Goal: Task Accomplishment & Management: Use online tool/utility

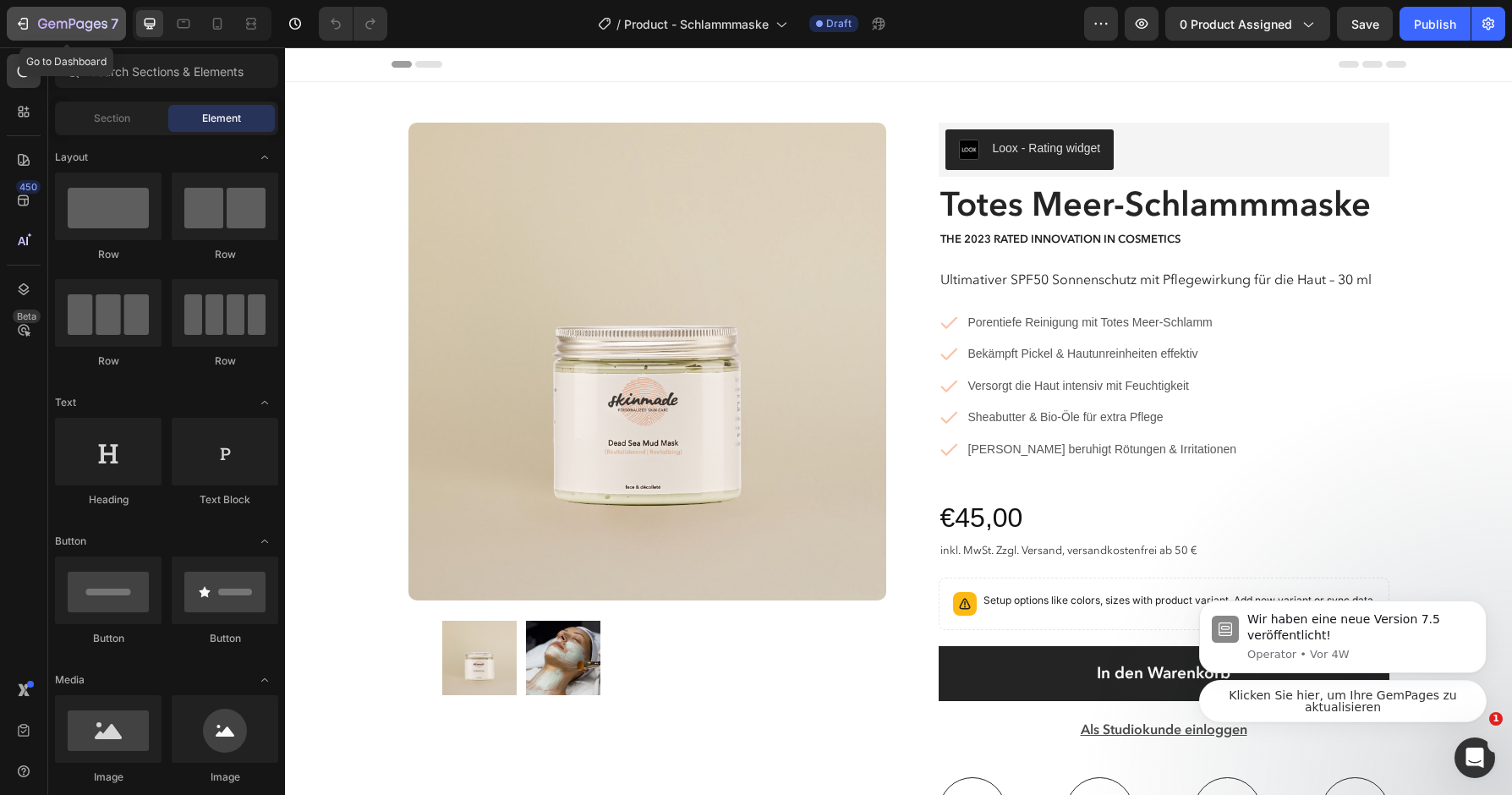
click at [78, 33] on div "7" at bounding box center [78, 24] width 81 height 20
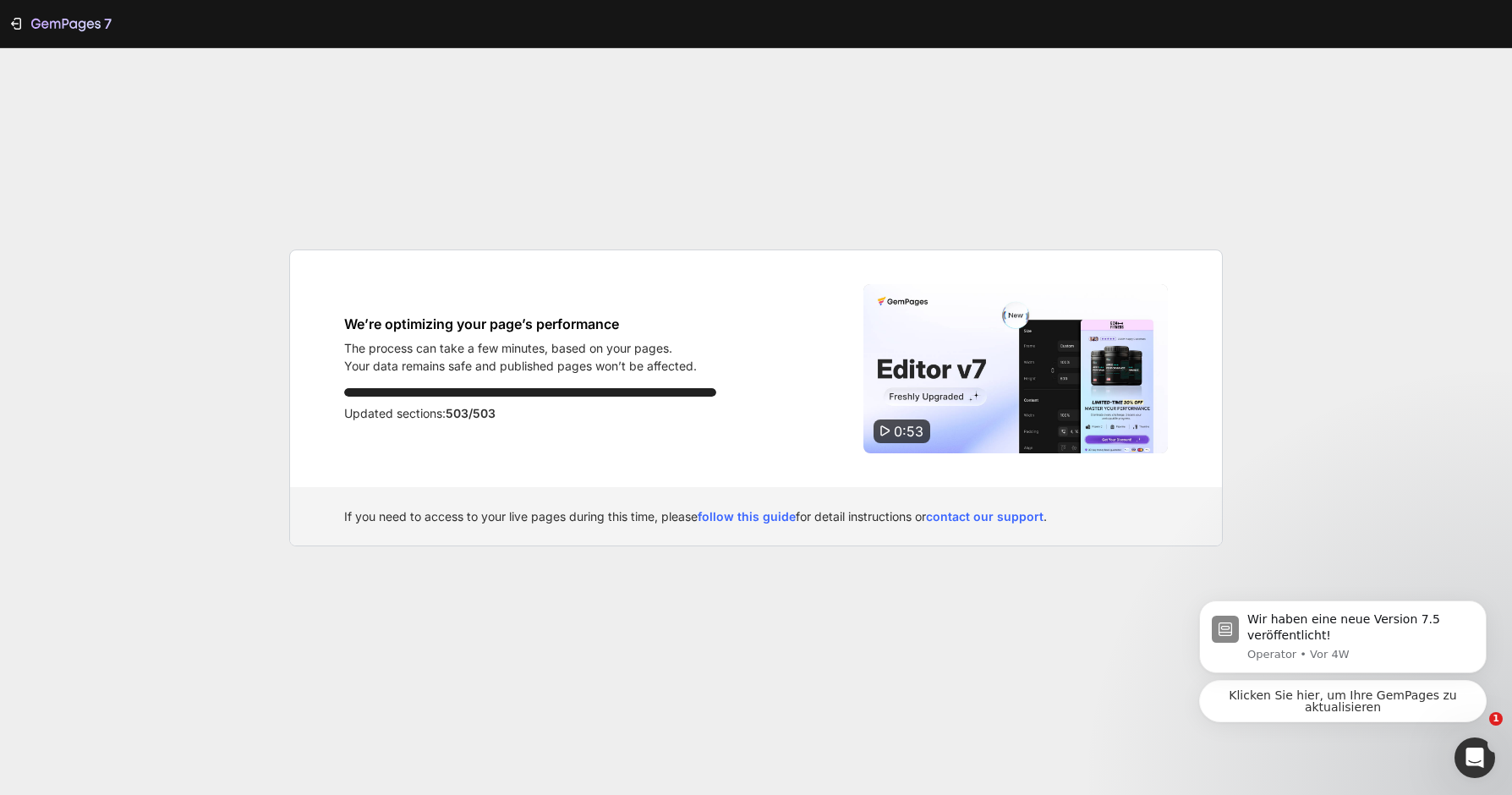
click at [689, 347] on p "The process can take a few minutes, based on your pages." at bounding box center [521, 347] width 353 height 18
click at [780, 336] on div "We’re optimizing your page’s performance The process can take a few minutes, ba…" at bounding box center [756, 369] width 932 height 237
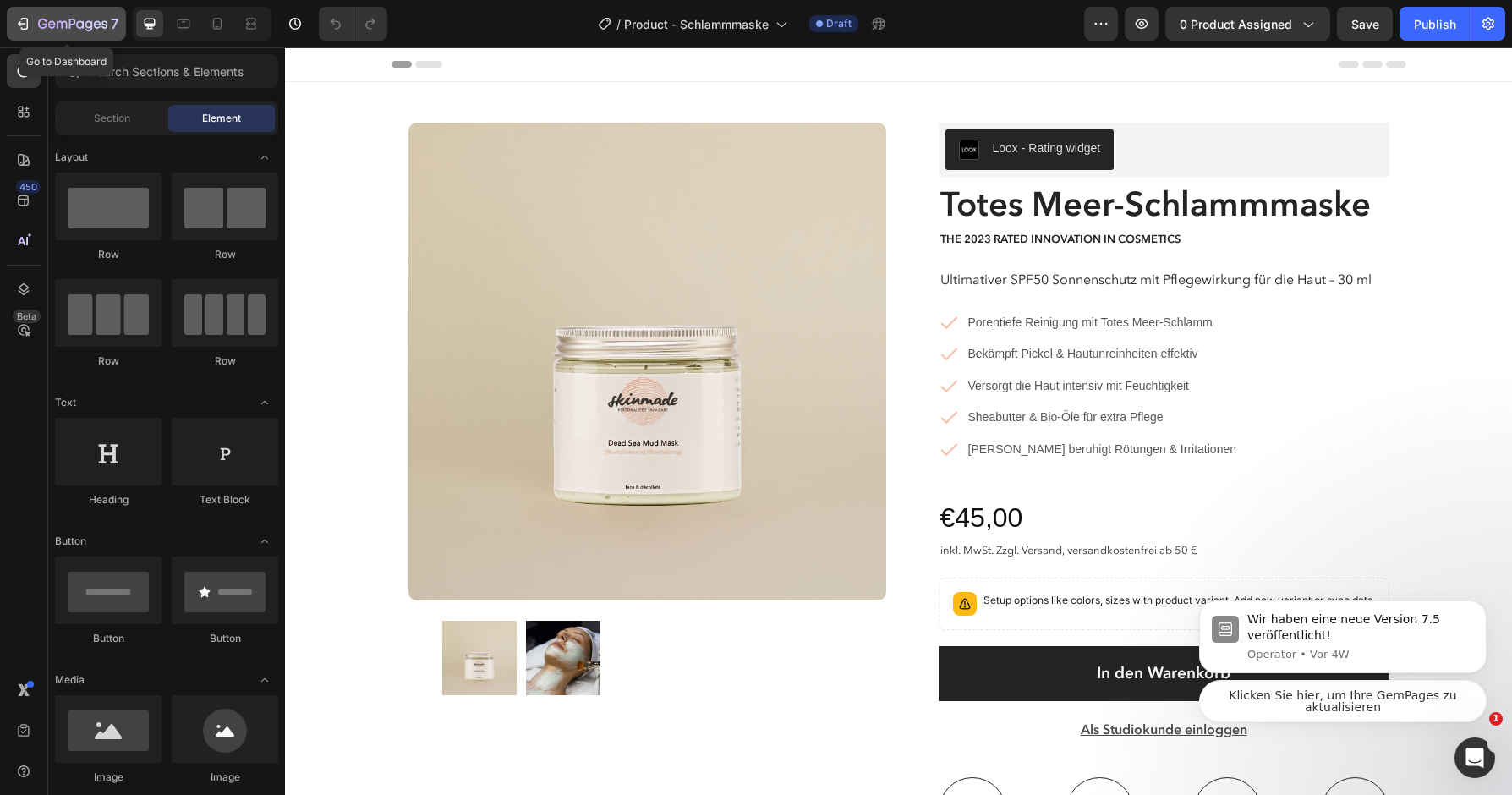
click at [59, 20] on icon "button" at bounding box center [72, 25] width 69 height 15
click at [662, 254] on img at bounding box center [648, 361] width 478 height 478
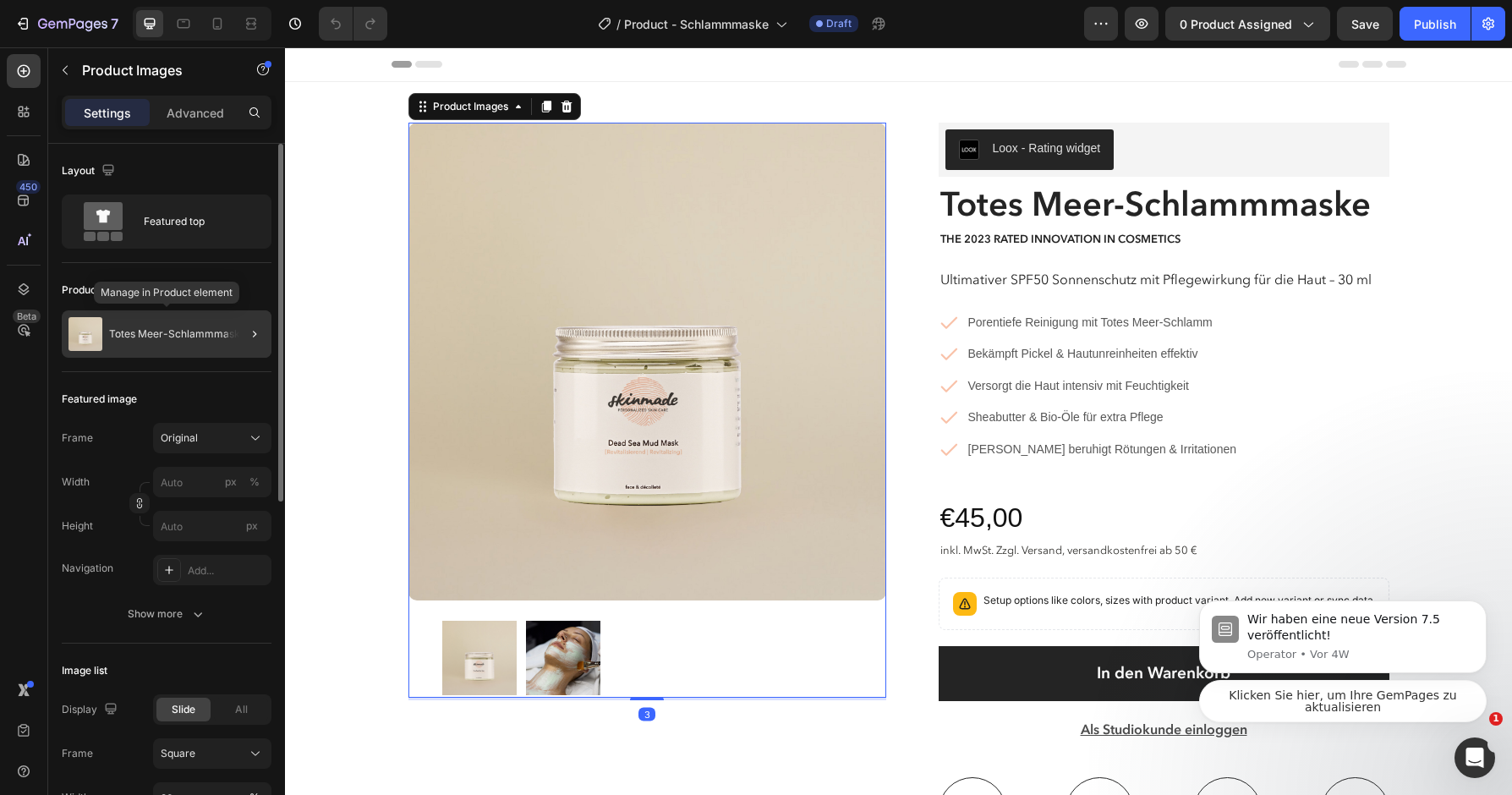
click at [182, 336] on p "Totes Meer-Schlammmaske" at bounding box center [178, 334] width 137 height 12
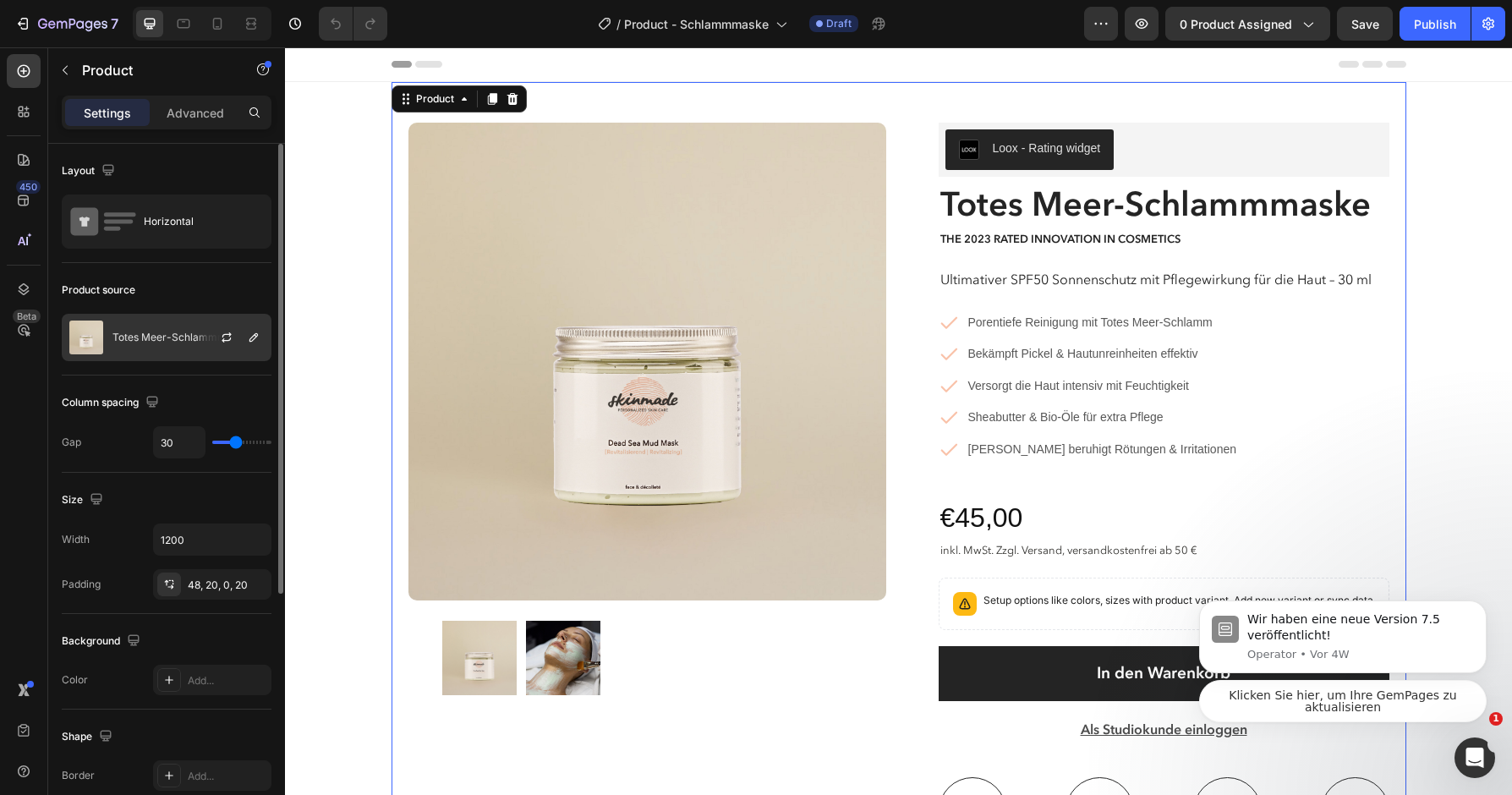
click at [211, 338] on div at bounding box center [233, 337] width 74 height 45
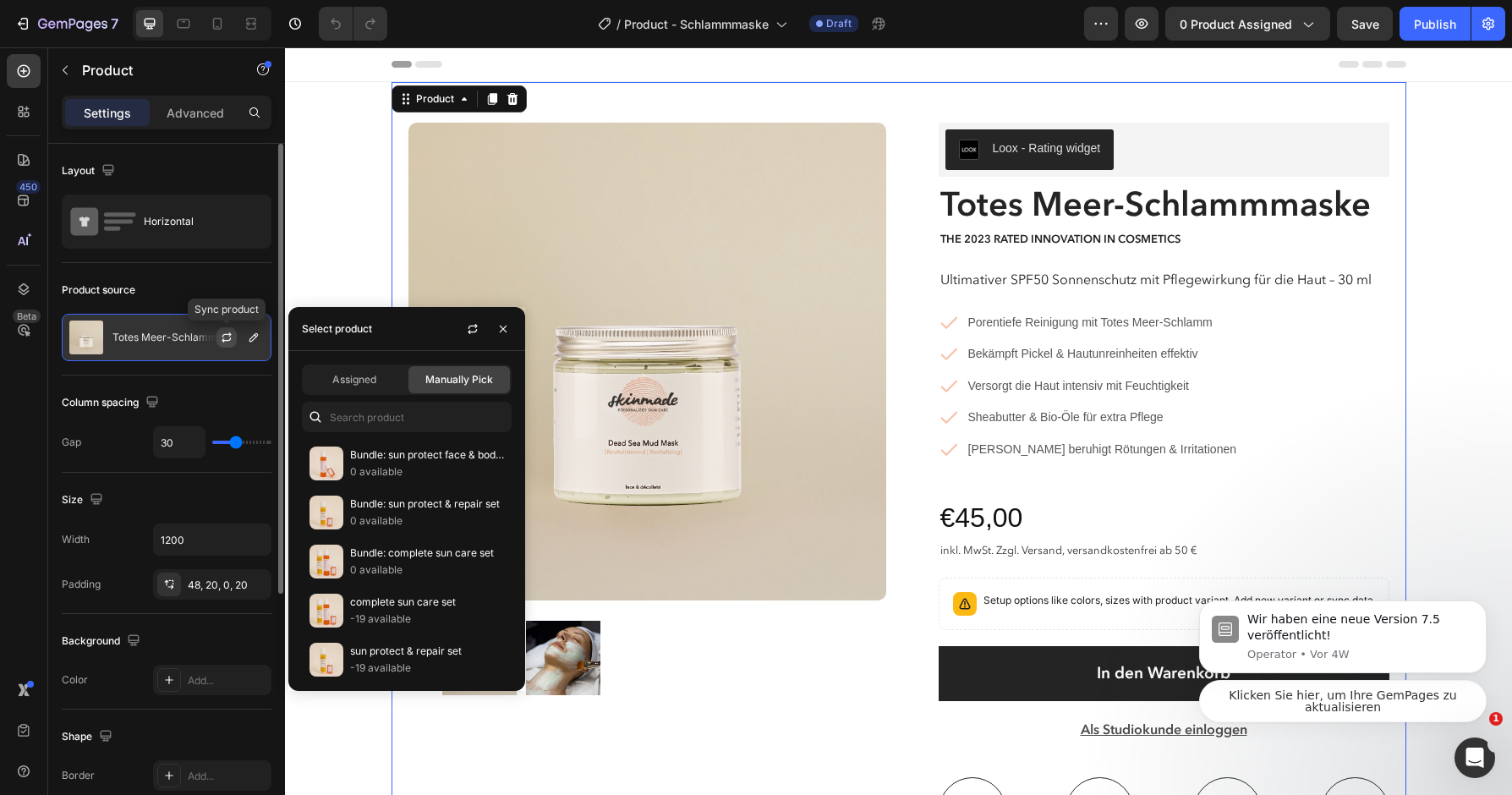
click at [230, 336] on icon "button" at bounding box center [226, 337] width 14 height 14
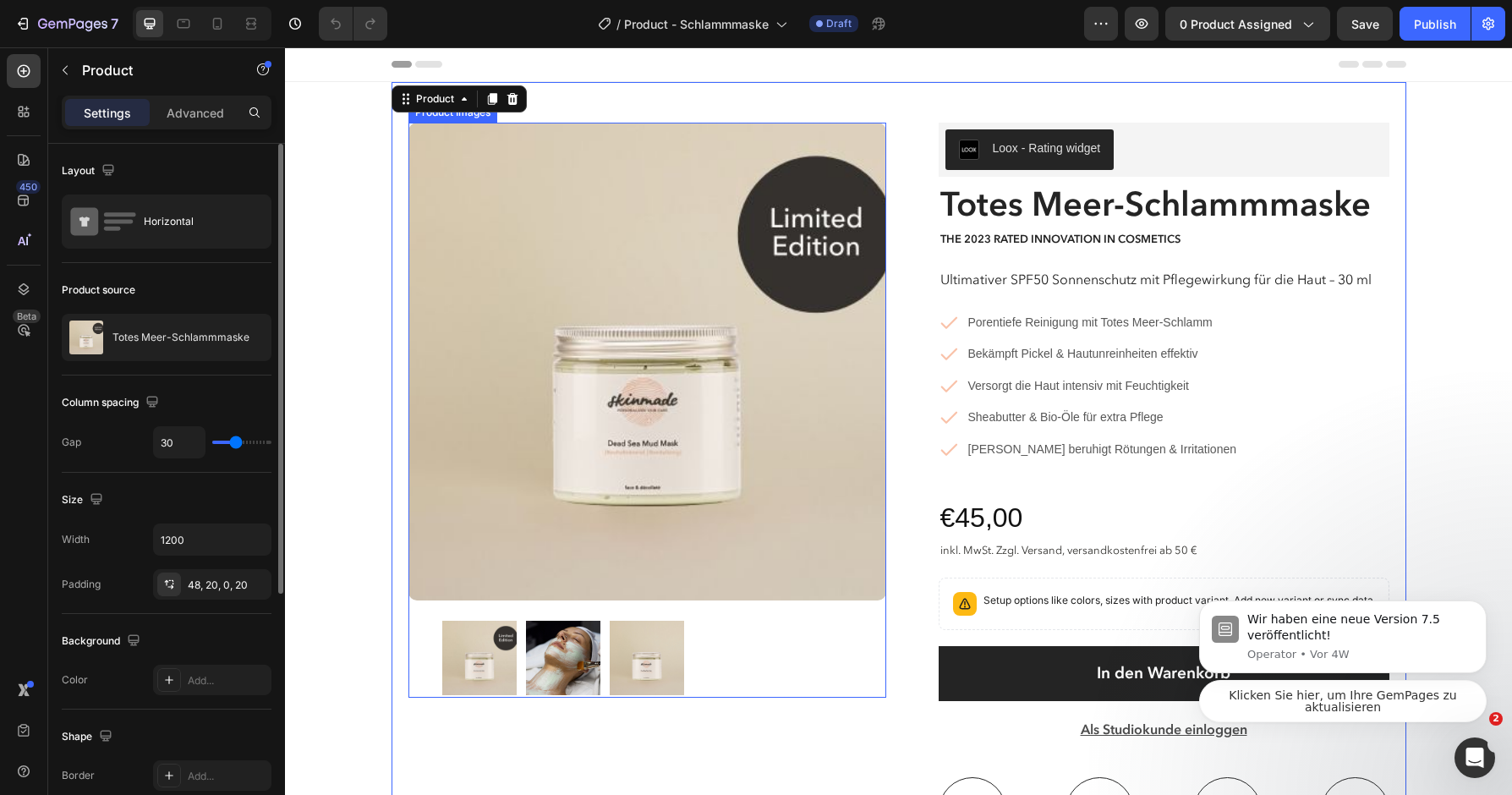
click at [567, 655] on img at bounding box center [563, 658] width 74 height 74
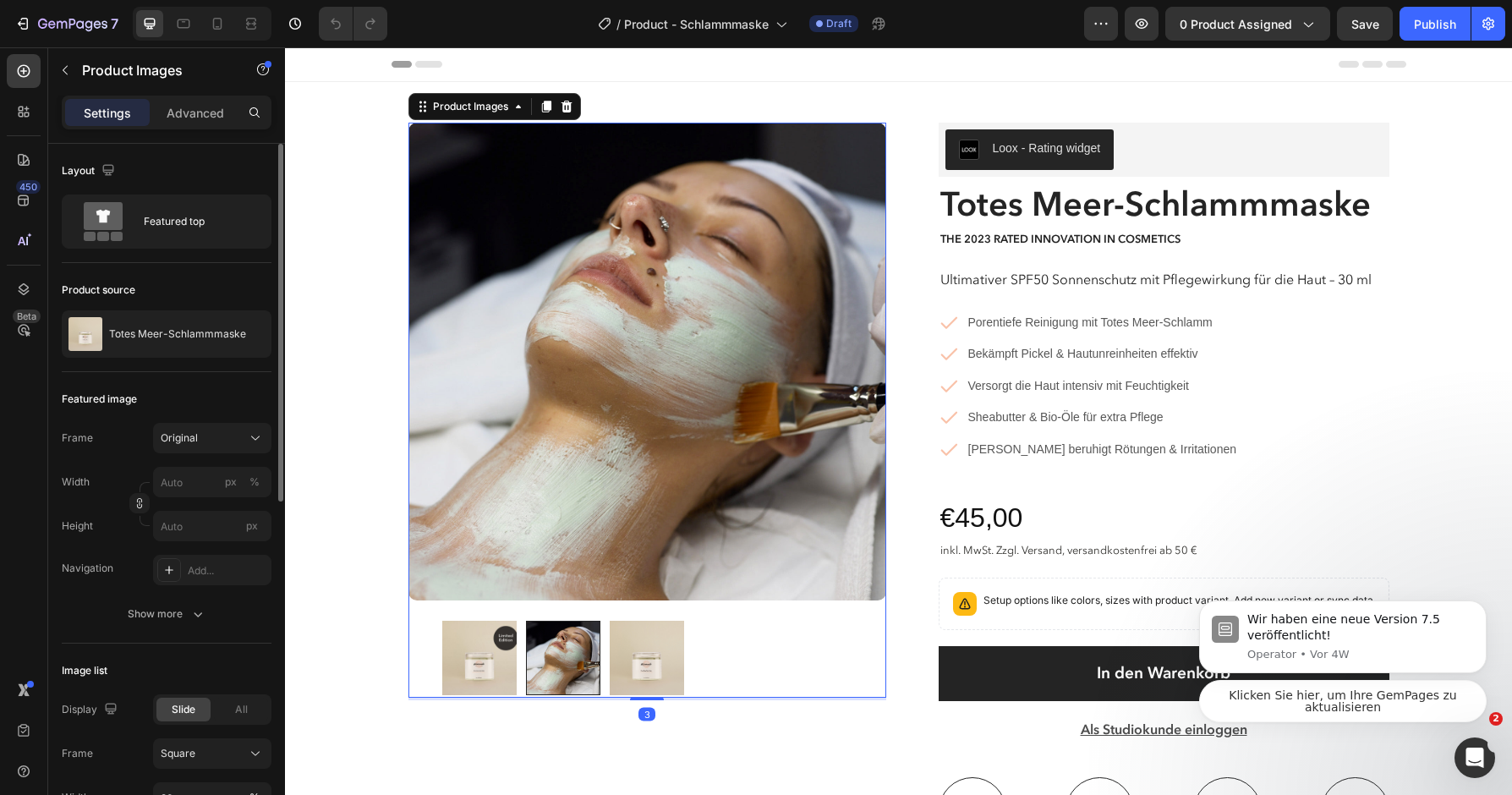
click at [649, 650] on img at bounding box center [647, 658] width 74 height 74
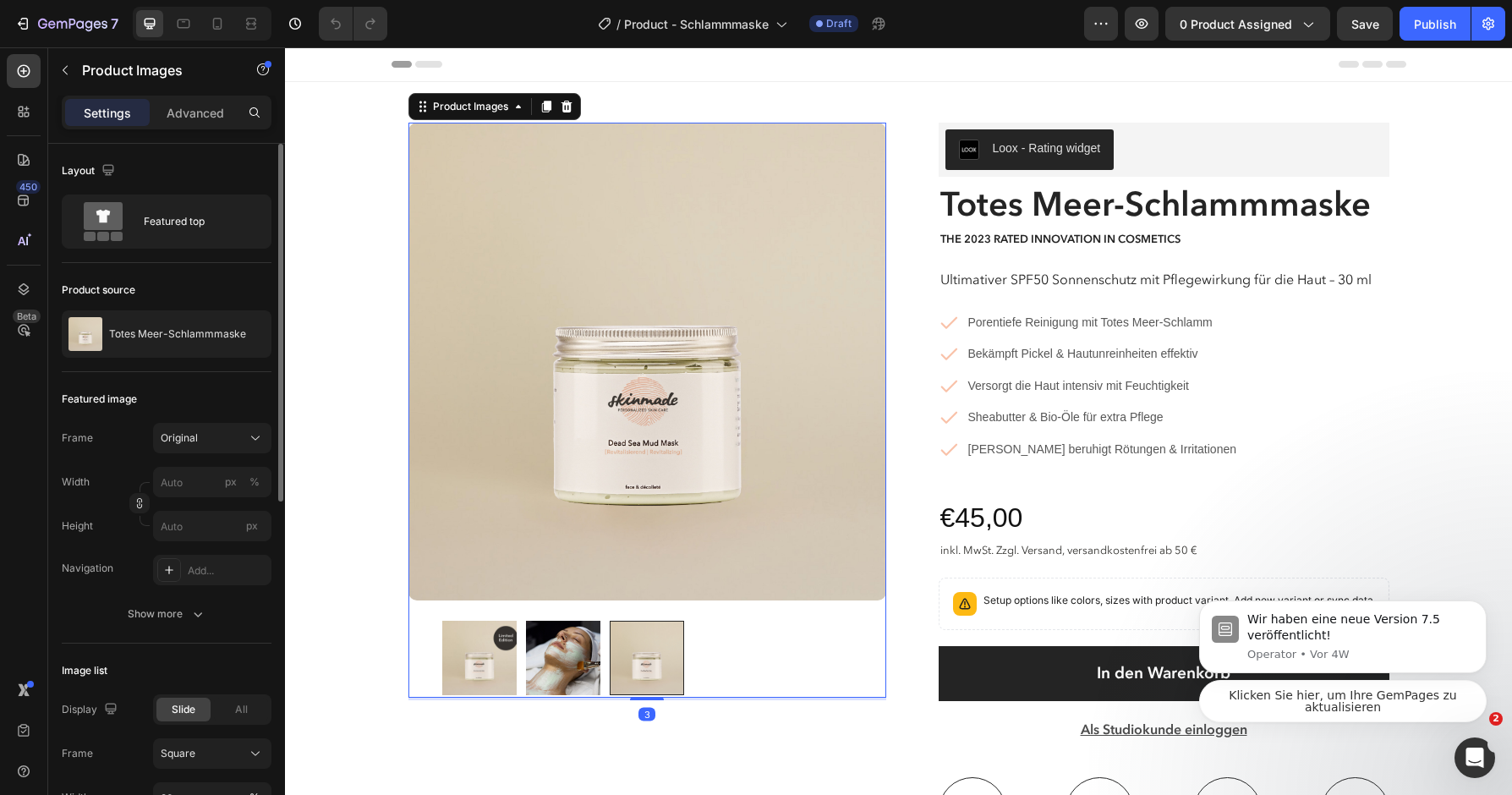
click at [456, 653] on img at bounding box center [479, 658] width 74 height 74
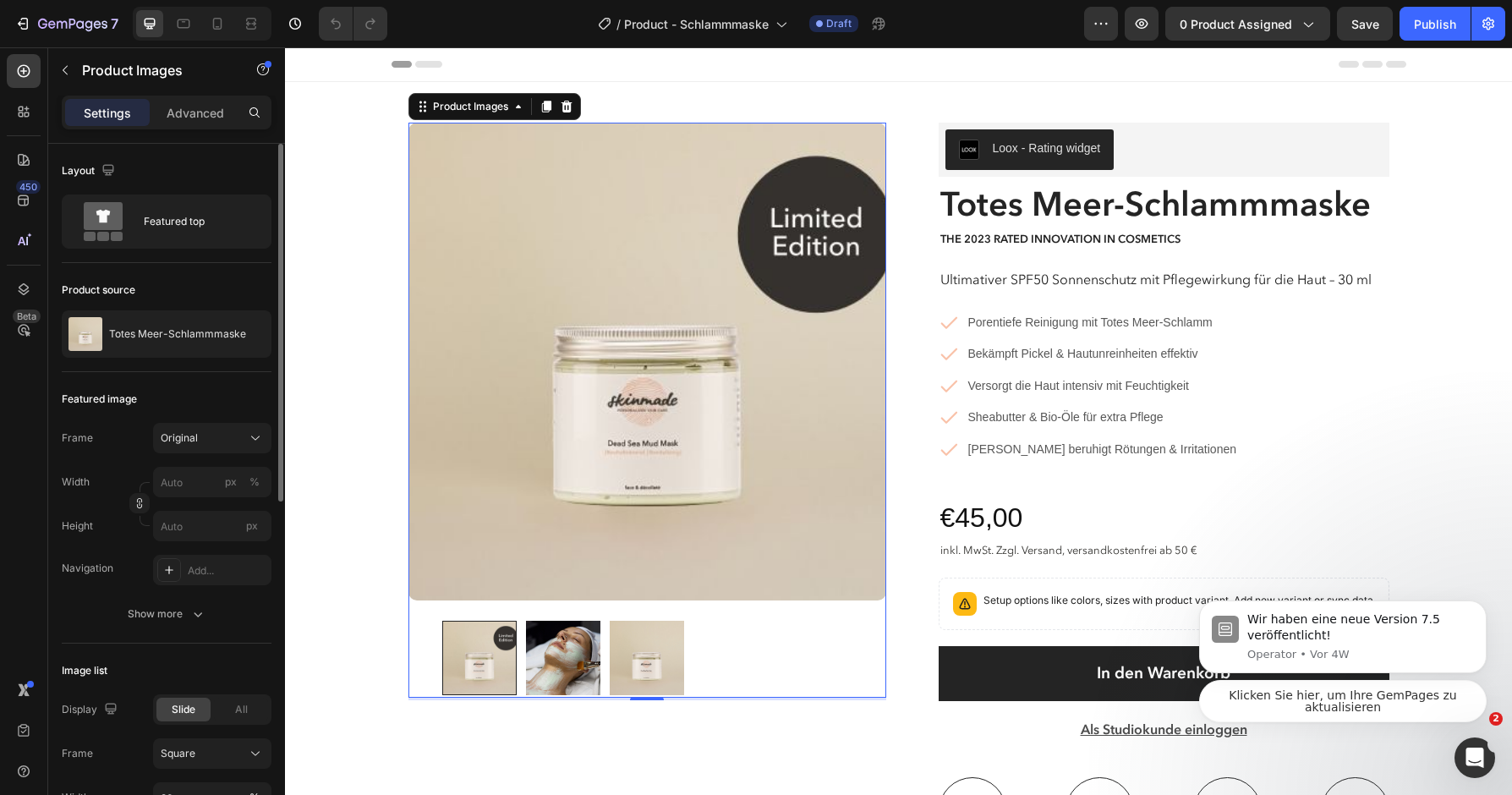
click at [668, 668] on img at bounding box center [647, 658] width 74 height 74
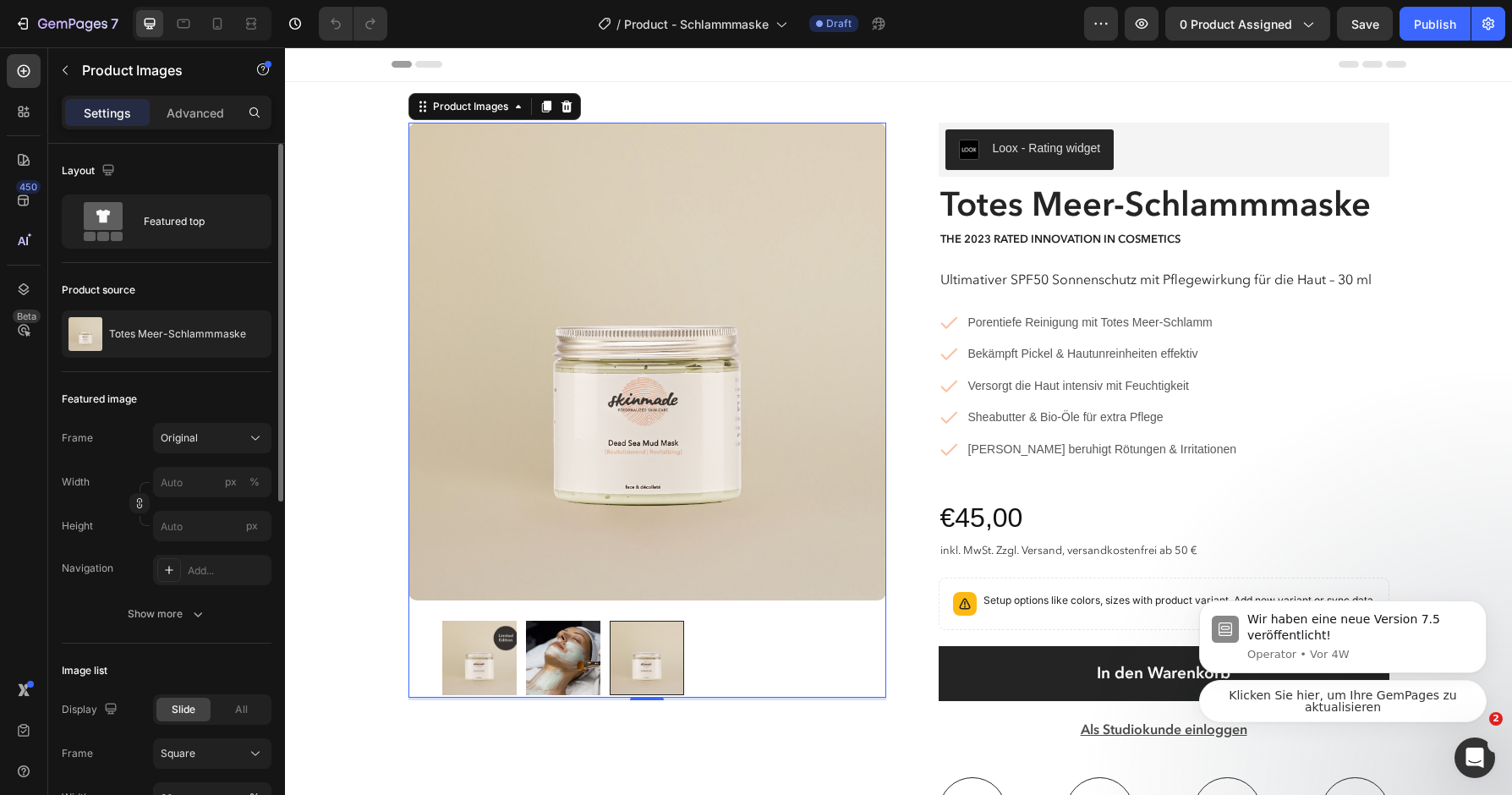
click at [472, 669] on img at bounding box center [479, 658] width 74 height 74
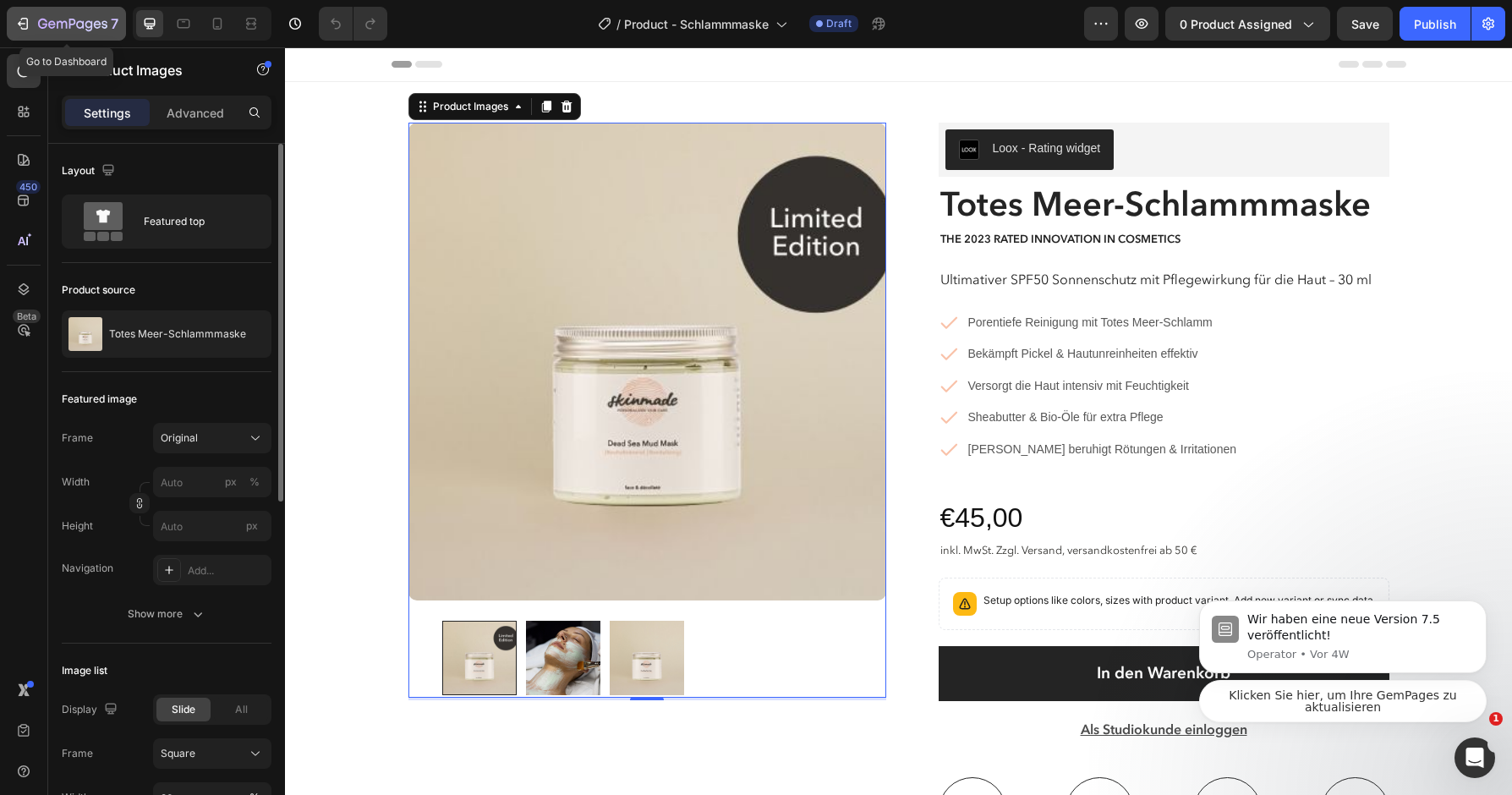
click at [74, 7] on button "7" at bounding box center [66, 23] width 120 height 34
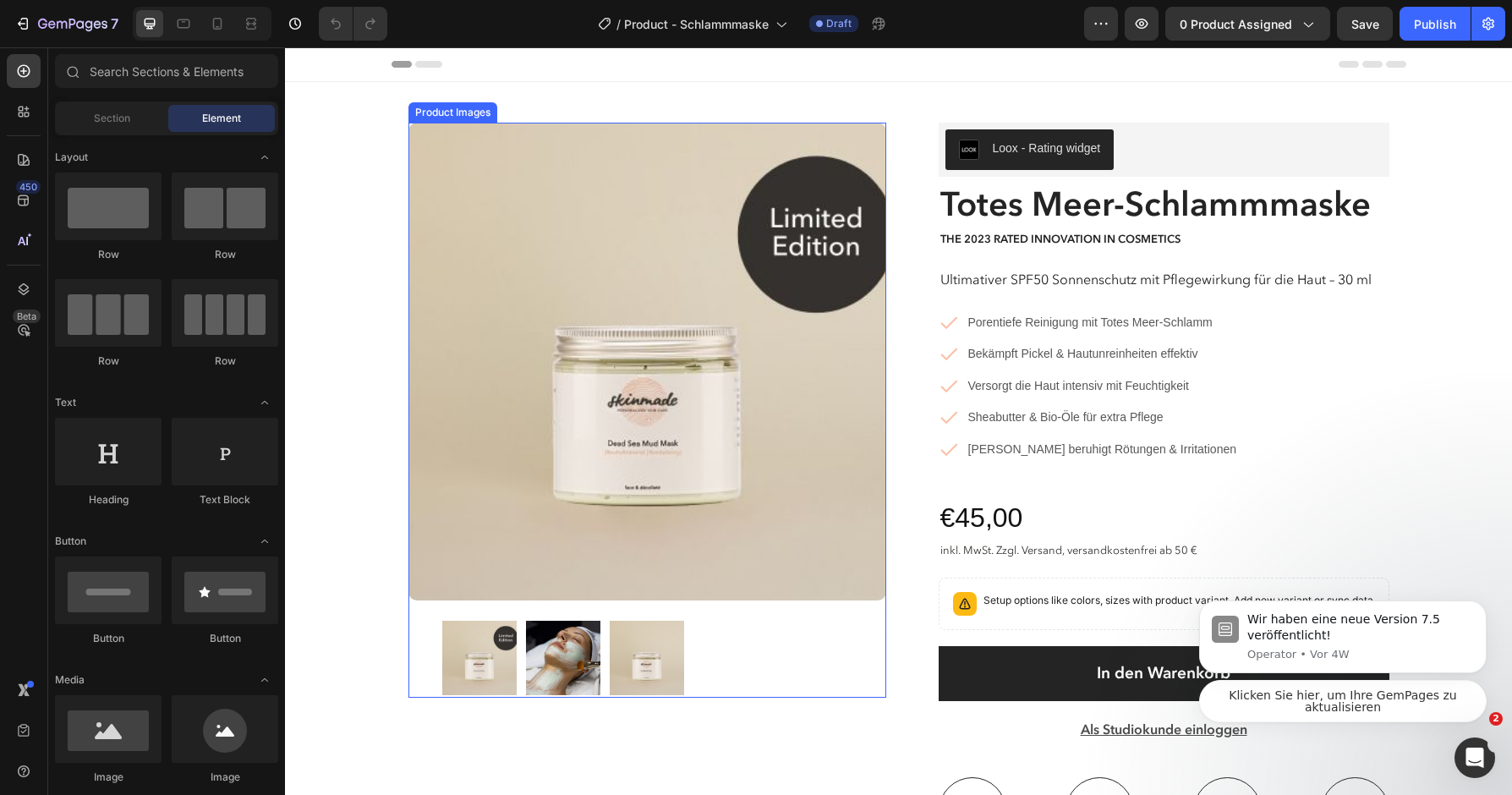
click at [690, 434] on img at bounding box center [648, 361] width 478 height 478
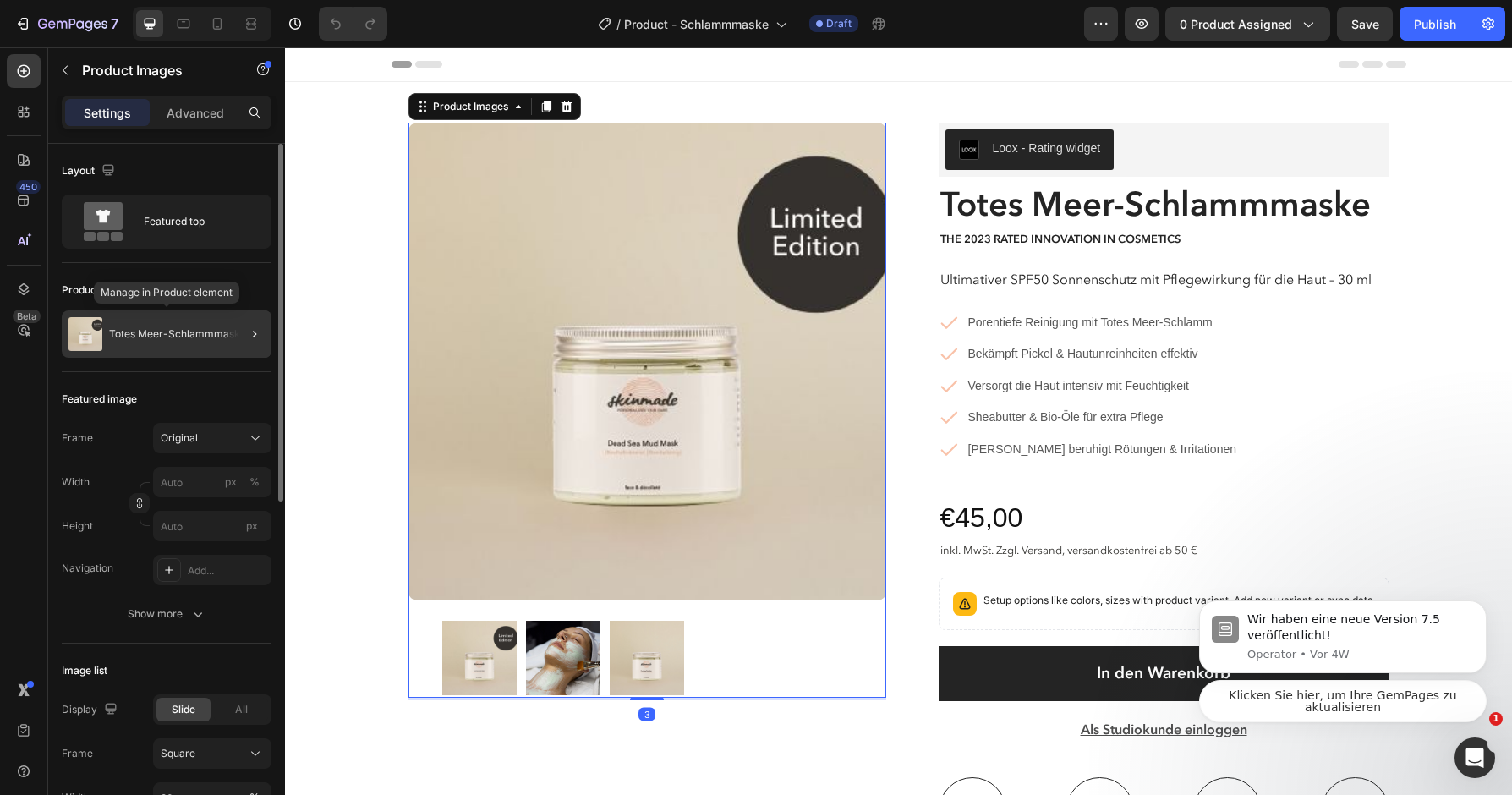
click at [208, 330] on p "Totes Meer-Schlammmaske" at bounding box center [178, 334] width 137 height 12
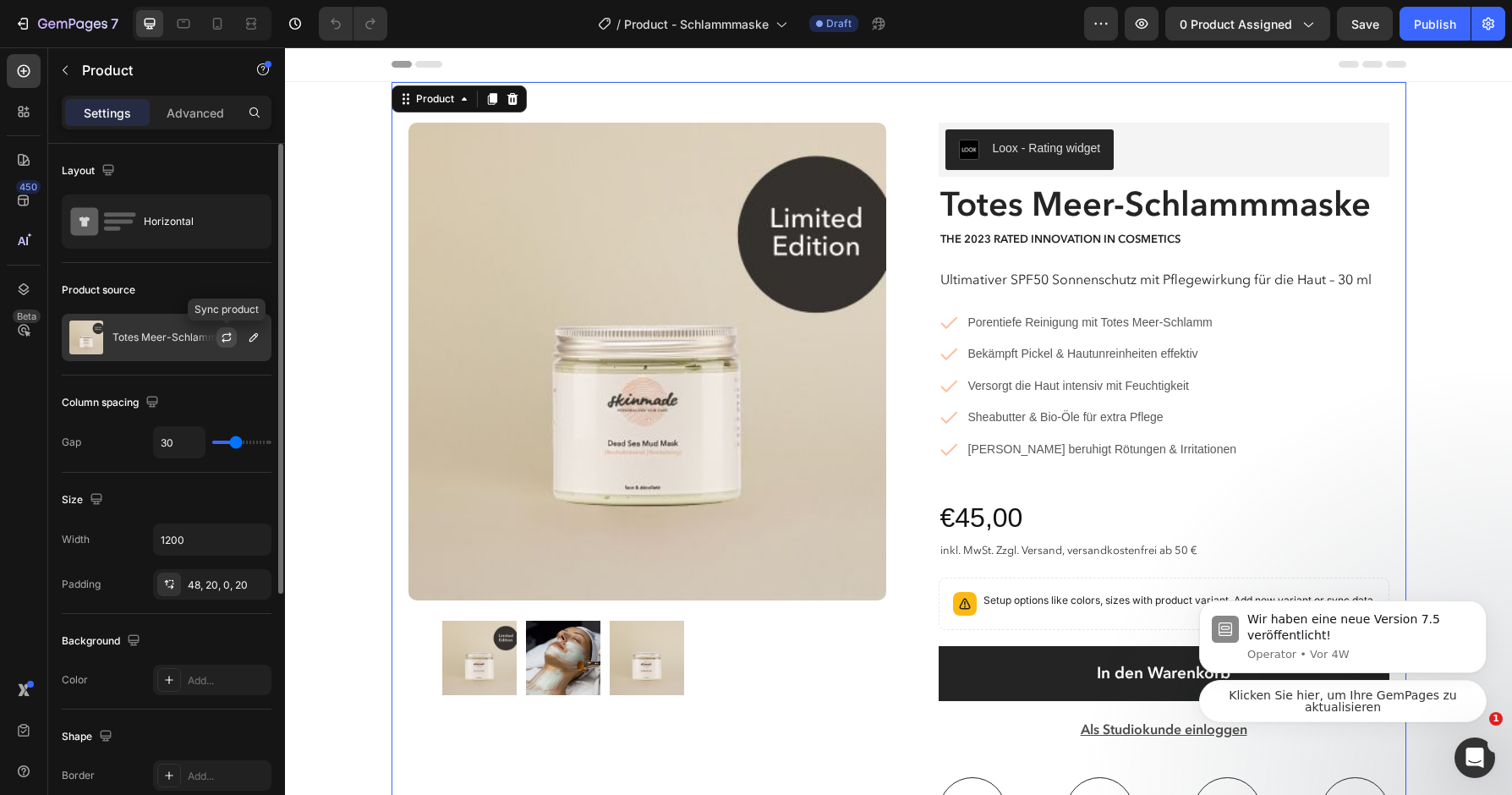
click at [229, 341] on icon "button" at bounding box center [226, 339] width 9 height 5
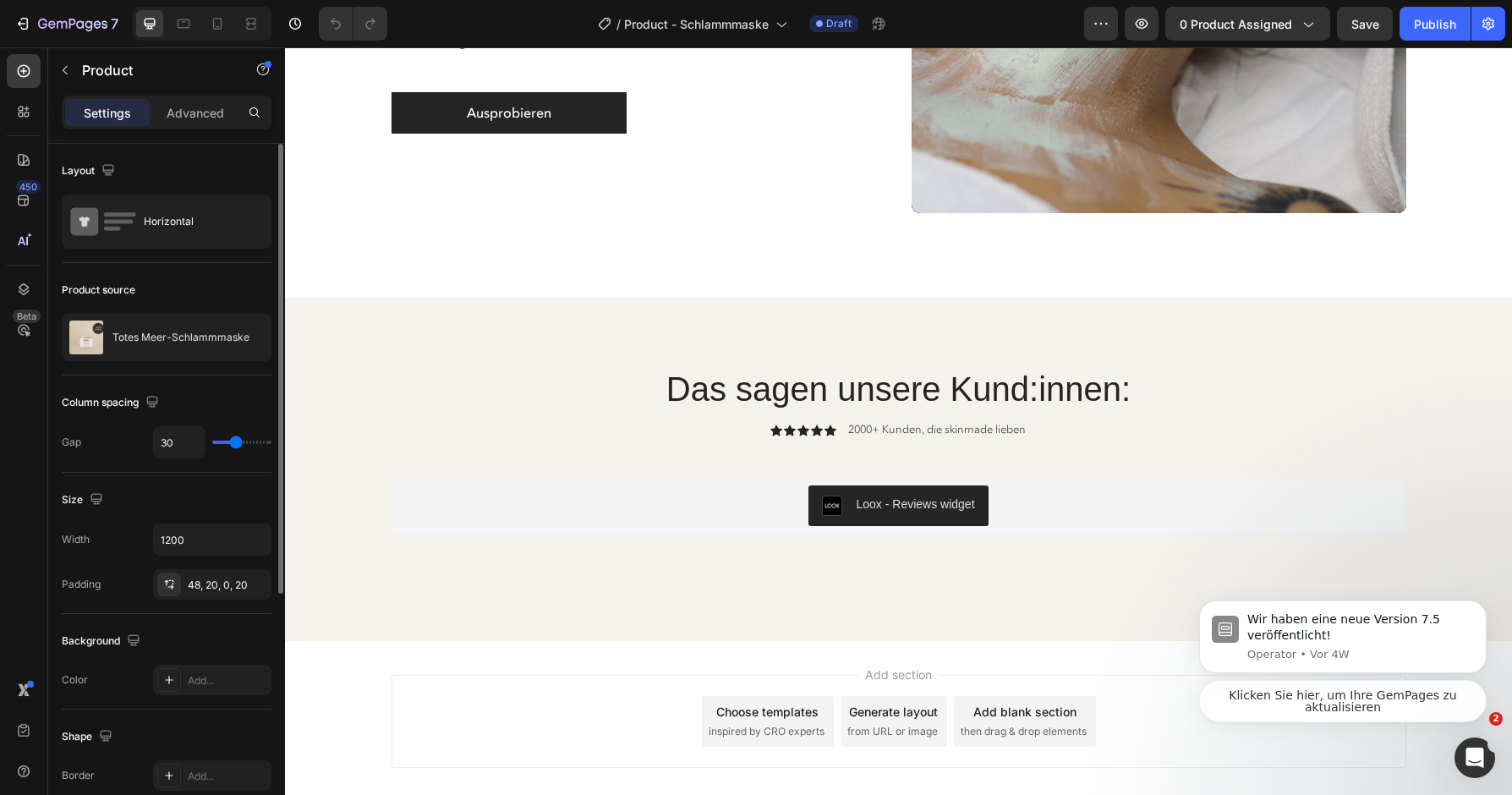
scroll to position [5449, 0]
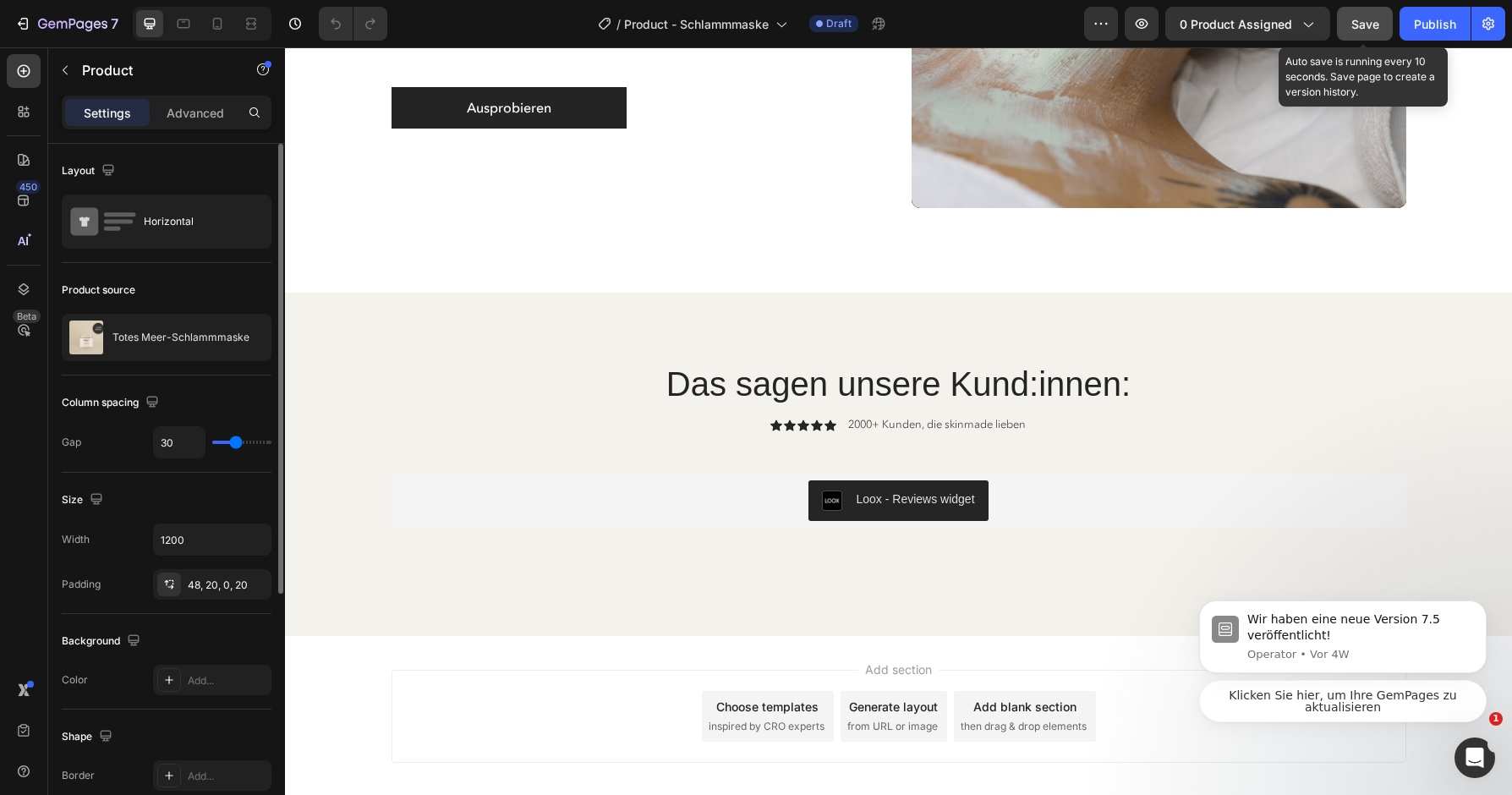
click at [1373, 7] on button "Save" at bounding box center [1365, 23] width 56 height 34
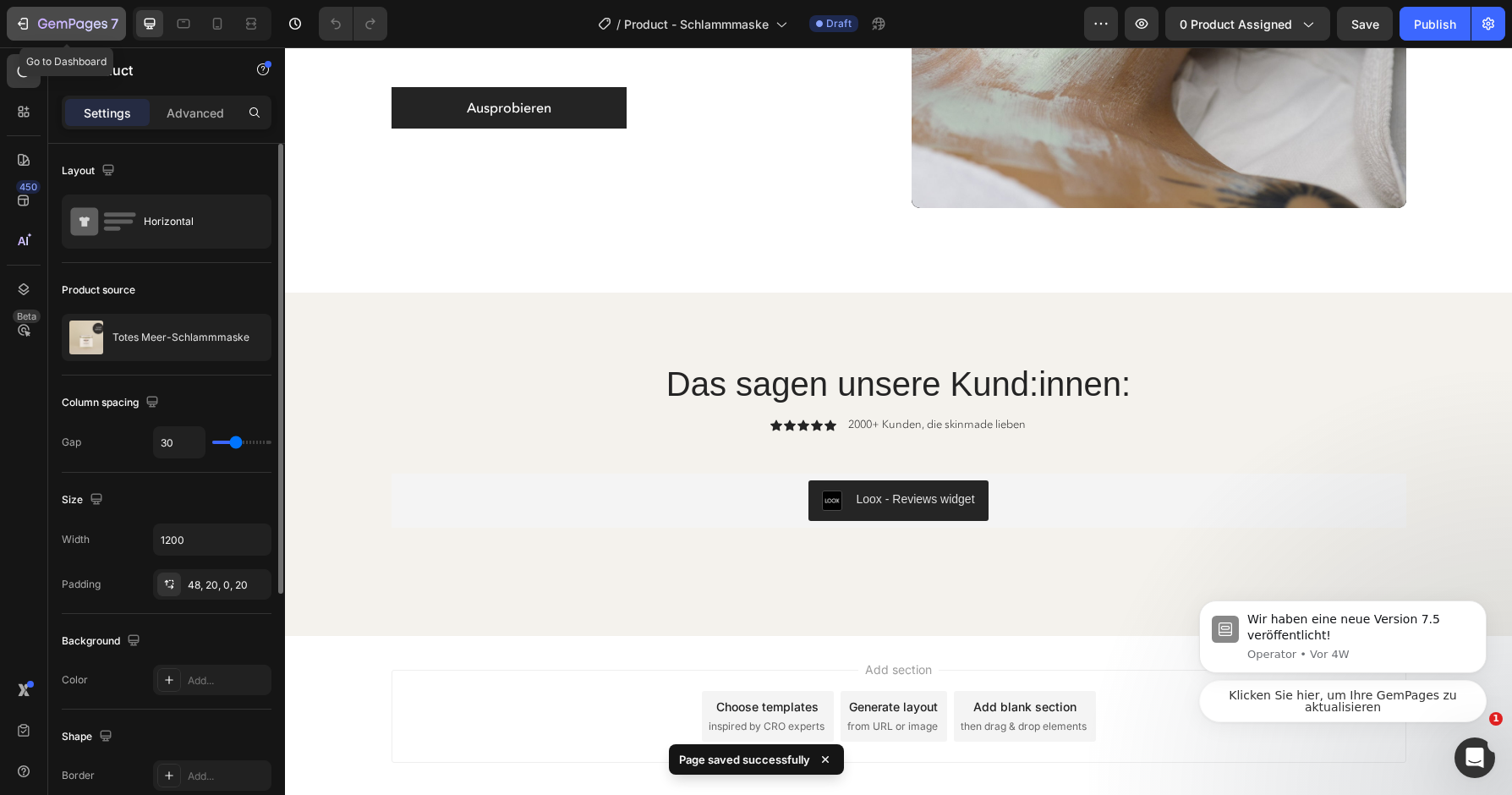
click at [54, 27] on icon "button" at bounding box center [72, 25] width 69 height 15
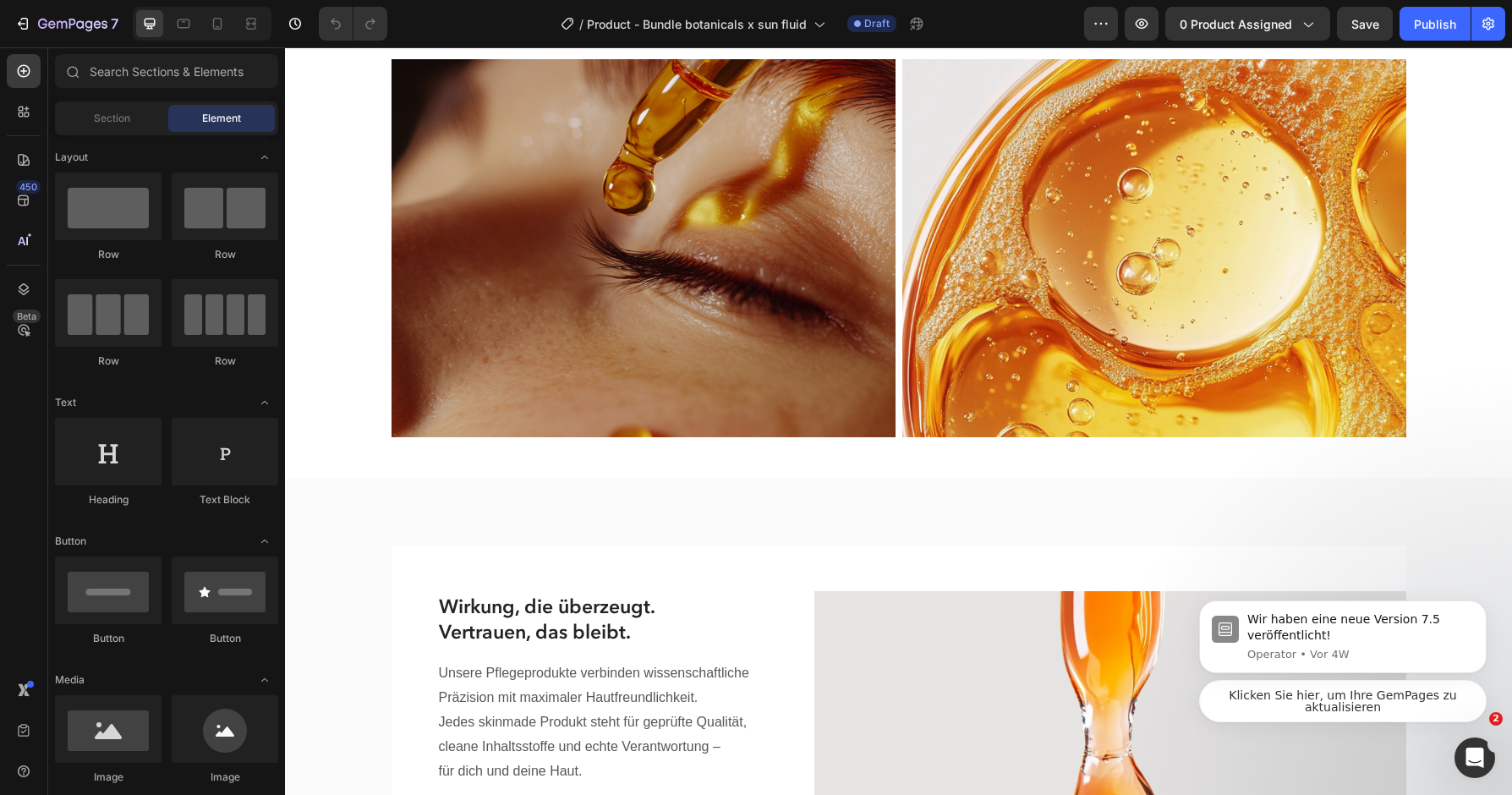
scroll to position [1273, 0]
